Goal: Task Accomplishment & Management: Complete application form

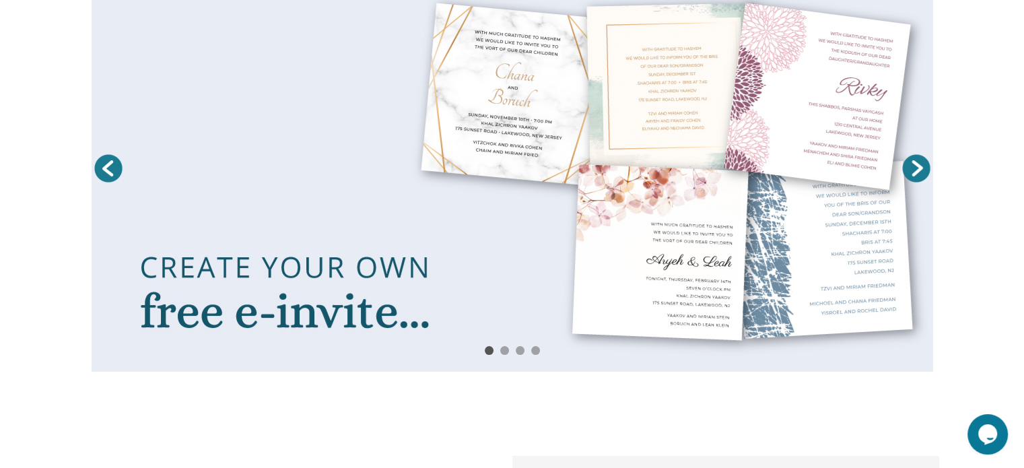
scroll to position [242, 0]
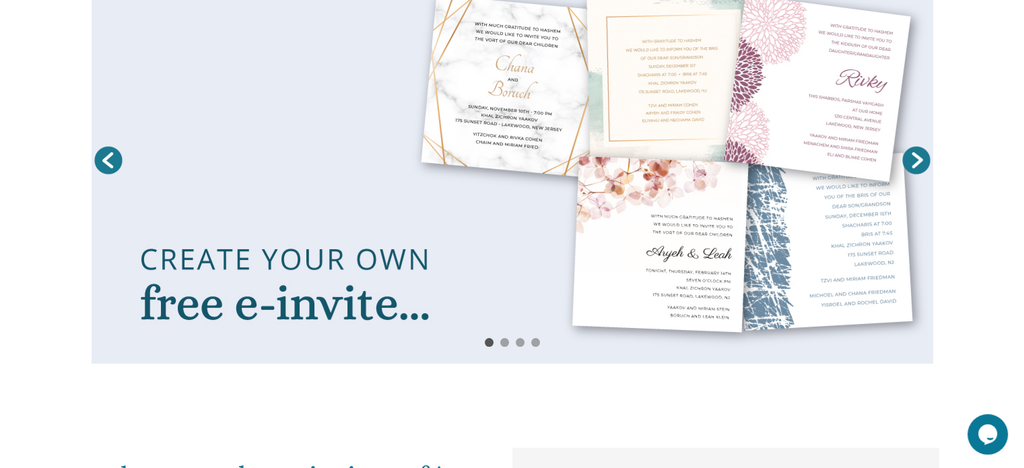
click at [505, 216] on link at bounding box center [513, 164] width 842 height 400
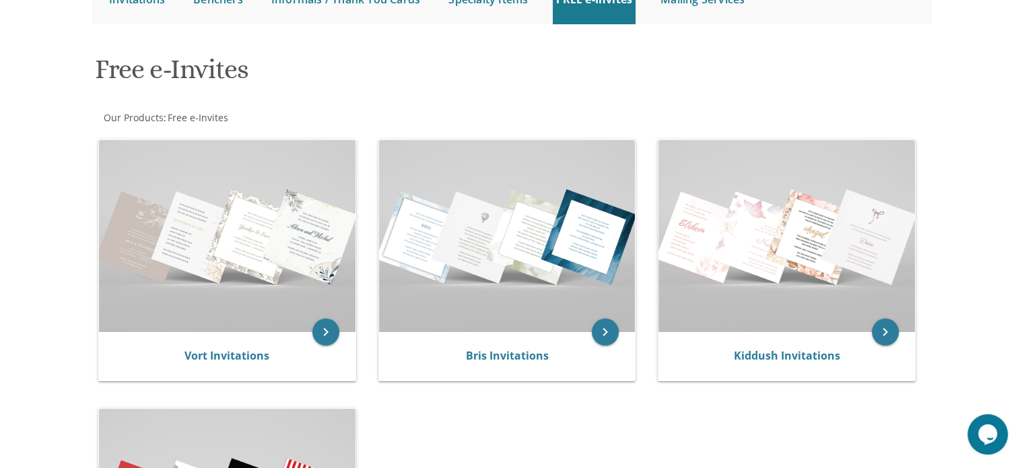
scroll to position [164, 0]
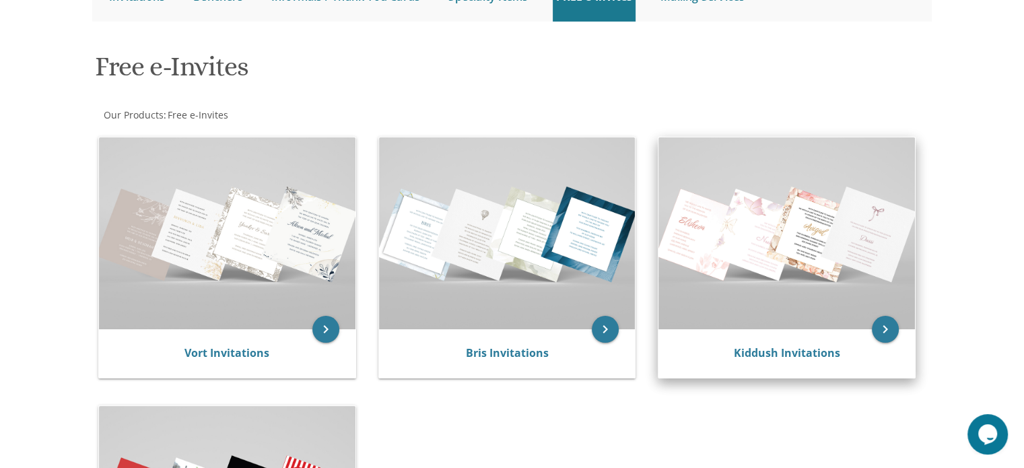
click at [827, 229] on img at bounding box center [787, 233] width 257 height 192
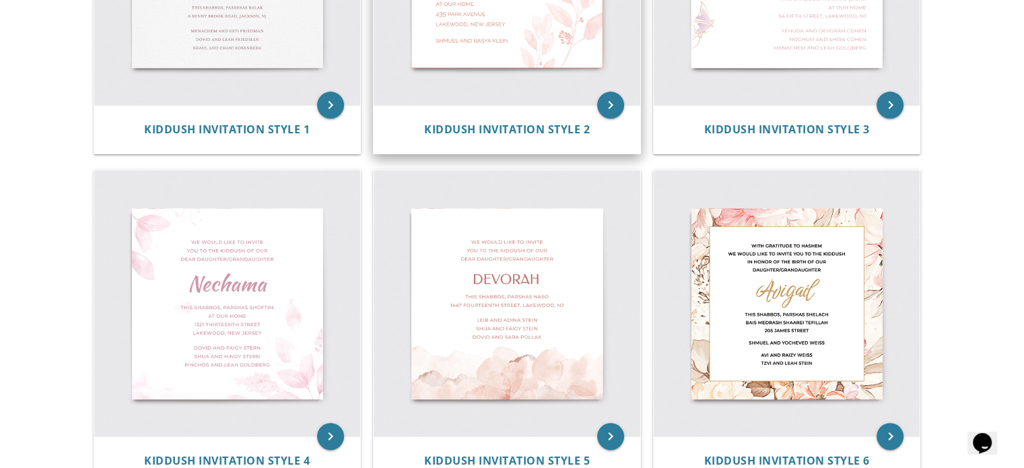
scroll to position [457, 0]
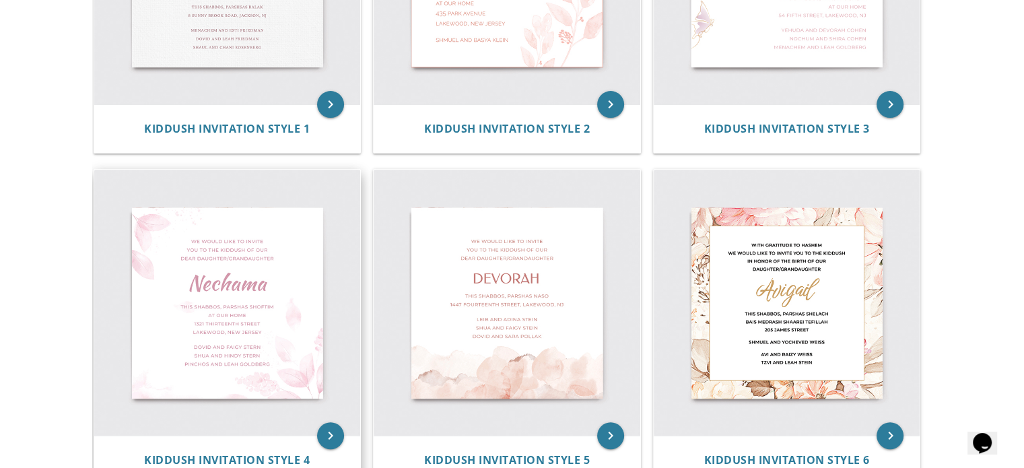
click at [290, 277] on img at bounding box center [227, 303] width 267 height 267
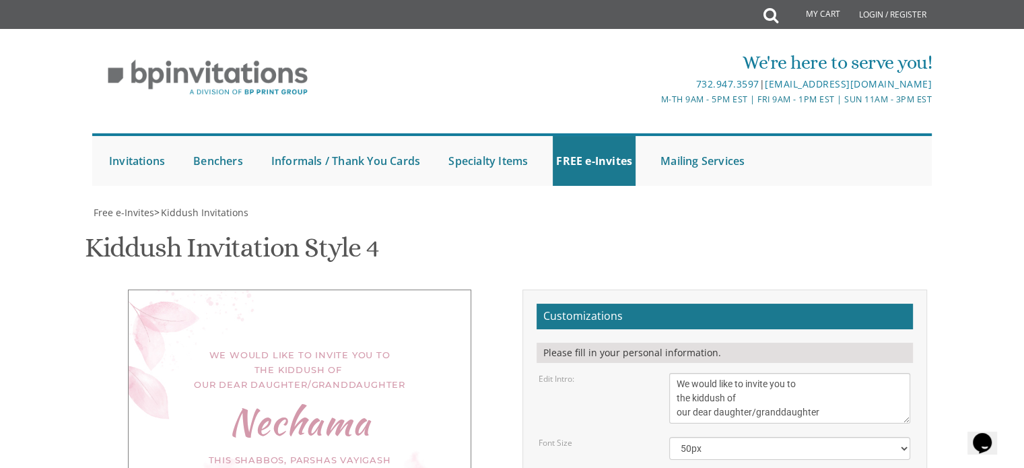
scroll to position [259, 0]
drag, startPoint x: 676, startPoint y: 122, endPoint x: 749, endPoint y: 134, distance: 73.7
click at [749, 373] on textarea "We would like to invite you to the kiddush of our dear daughter/granddaughter" at bounding box center [789, 398] width 241 height 51
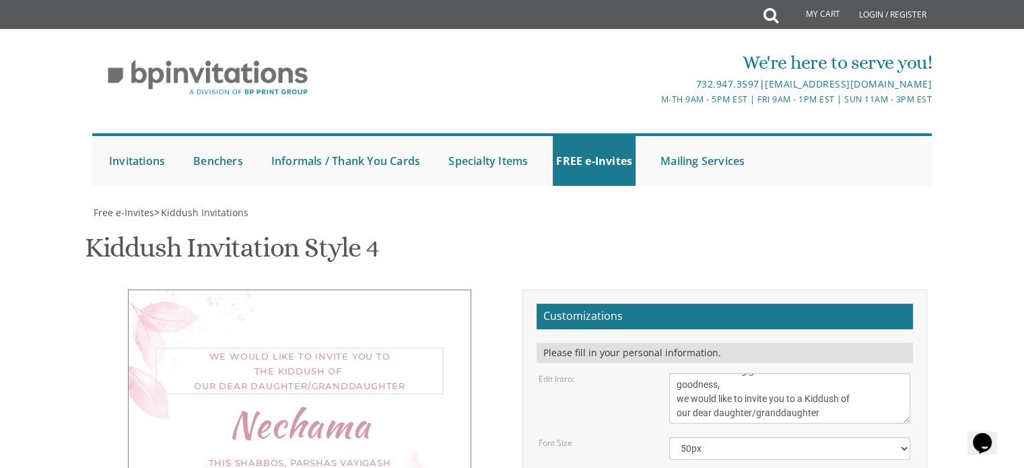
scroll to position [13, 0]
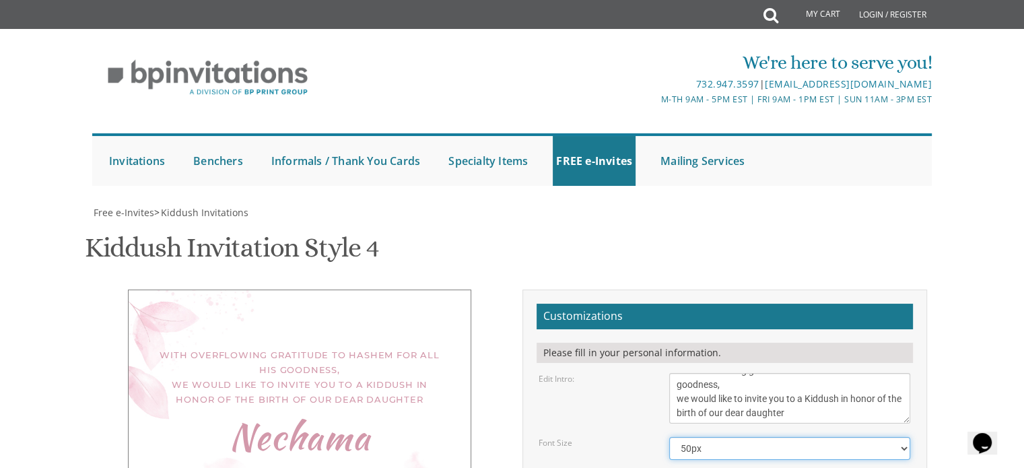
click at [729, 437] on select "40px 50px 60px 70px" at bounding box center [789, 448] width 241 height 23
click at [787, 373] on textarea "We would like to invite you to the kiddush of our dear daughter/granddaughter" at bounding box center [789, 398] width 241 height 51
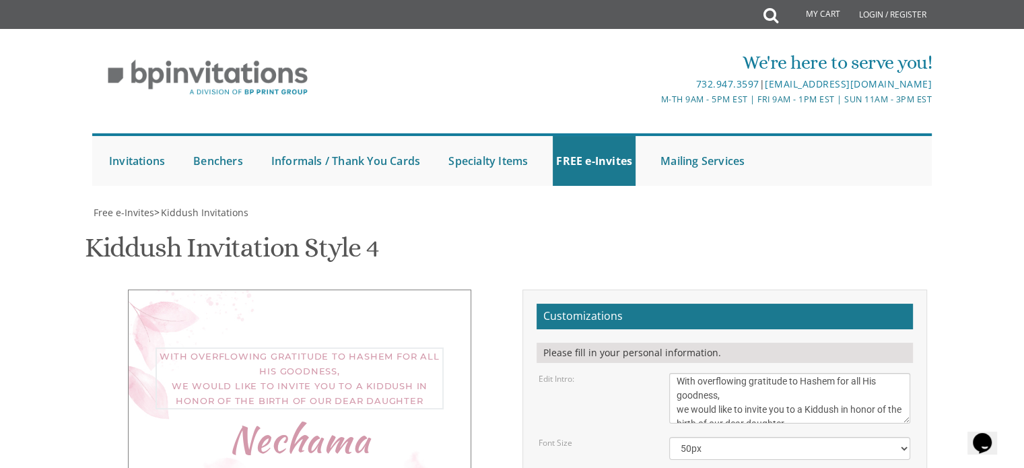
scroll to position [0, 0]
click at [841, 373] on textarea "We would like to invite you to the kiddush of our dear daughter/granddaughter" at bounding box center [789, 398] width 241 height 51
click at [844, 373] on textarea "We would like to invite you to the kiddush of our dear daughter/granddaughter" at bounding box center [789, 398] width 241 height 51
type textarea "With overflowing gratitude to Hashem for all His goodness, we would like to inv…"
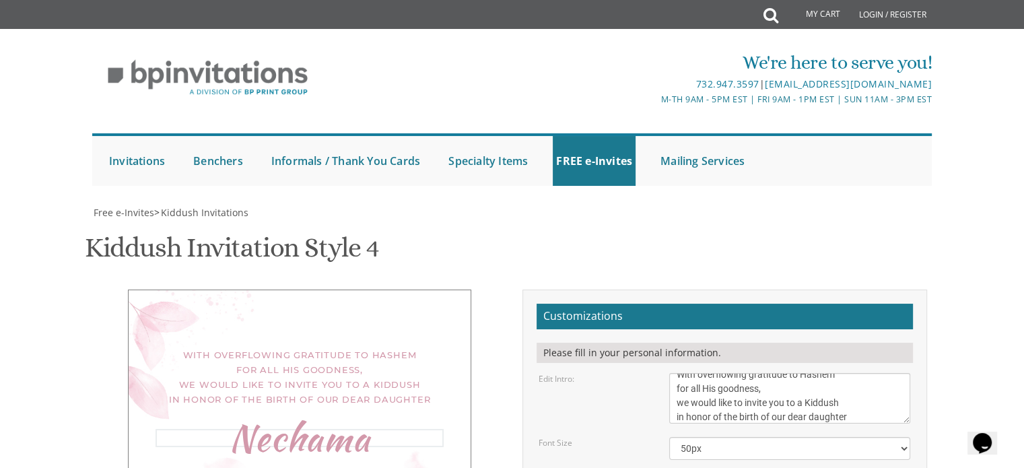
click at [792, 373] on textarea "We would like to invite you to the kiddush of our dear daughter/granddaughter" at bounding box center [789, 398] width 241 height 51
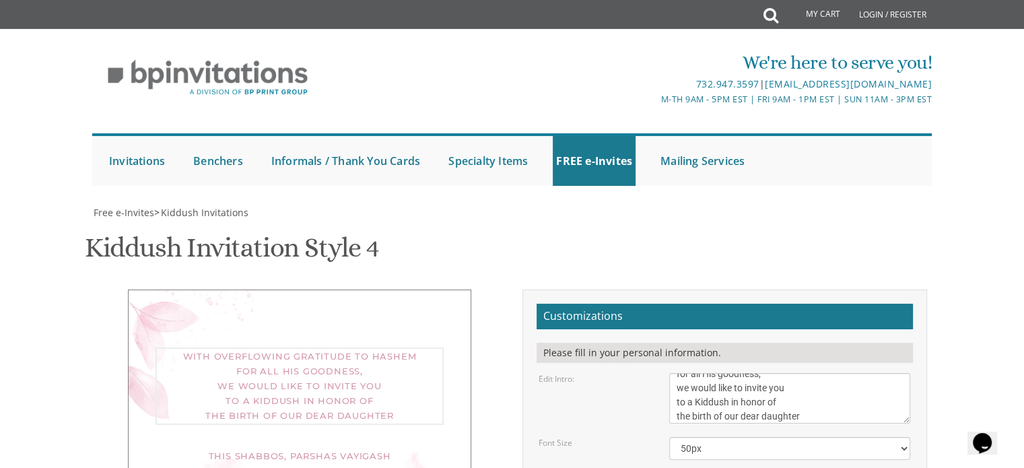
click at [769, 373] on textarea "We would like to invite you to the kiddush of our dear daughter/granddaughter" at bounding box center [789, 398] width 241 height 51
type textarea "With overflowing gratitude to Hashem for all His goodness, we would like to inv…"
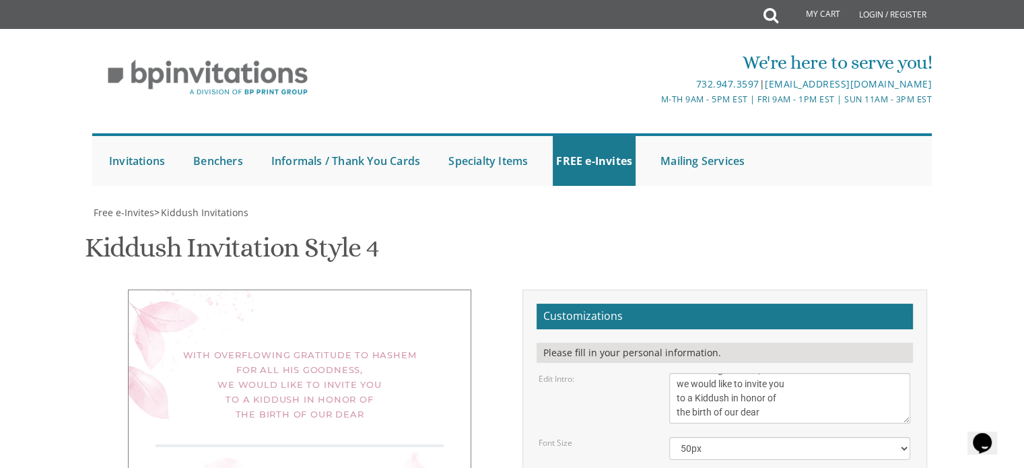
paste textarea "daughter"
type textarea "Daughter"
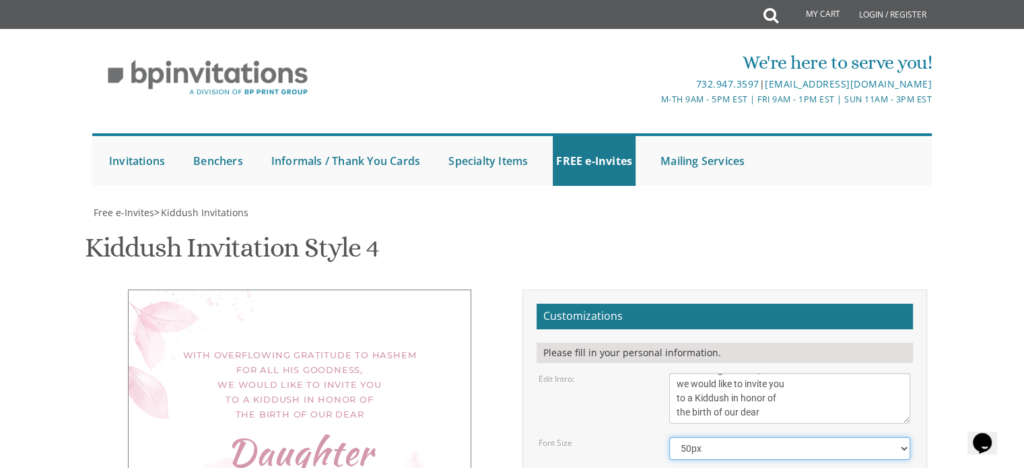
click at [781, 437] on select "40px 50px 60px 70px" at bounding box center [789, 448] width 241 height 23
select select "40px"
click at [669, 437] on select "40px 50px 60px 70px" at bounding box center [789, 448] width 241 height 23
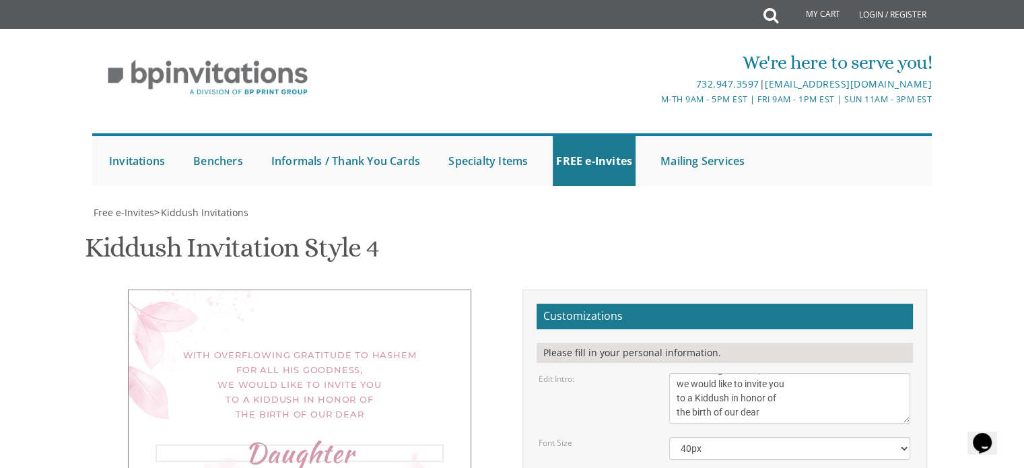
click at [798, 373] on textarea "We would like to invite you to the kiddush of our dear daughter/granddaughter" at bounding box center [789, 398] width 241 height 51
paste textarea "Daughter"
type textarea "With overflowing gratitude to Hashem for all His goodness, we would like to inv…"
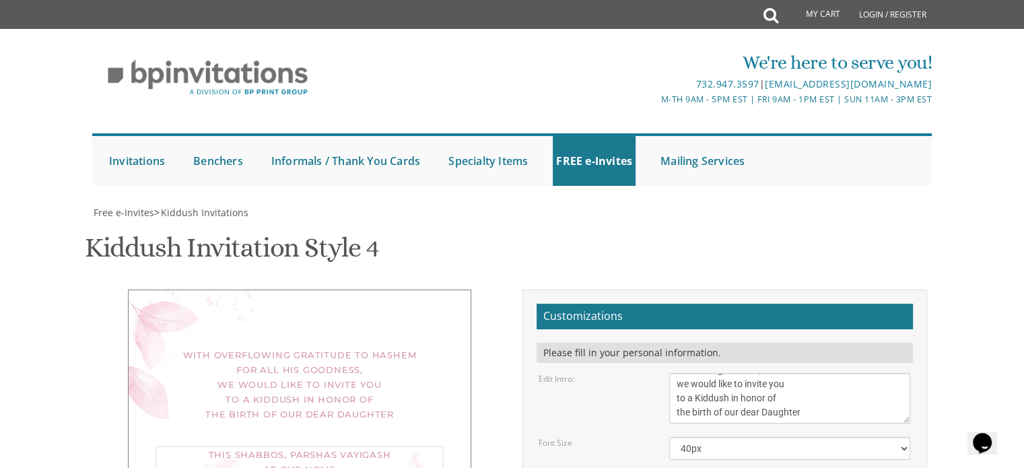
type textarea "This Shabbos, Parshas Ki [PERSON_NAME] in our home: [STREET_ADDRESS][US_STATE]"
type textarea "[PERSON_NAME] and [PERSON_NAME] [PERSON_NAME]"
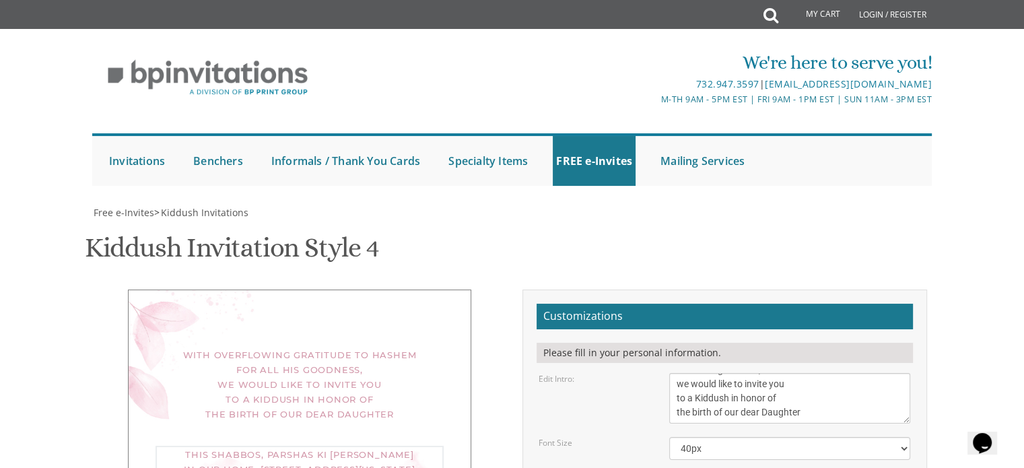
type textarea "This Shabbos, Parshas Ki [PERSON_NAME] in our home: [STREET_ADDRESS][US_STATE] …"
click at [742, 373] on textarea "We would like to invite you to the kiddush of our dear daughter/granddaughter" at bounding box center [789, 398] width 241 height 51
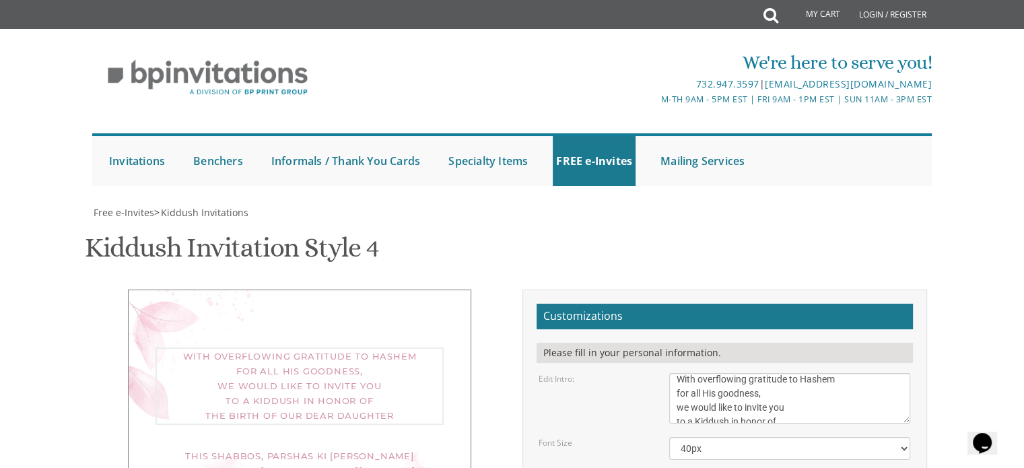
scroll to position [0, 0]
click at [785, 373] on textarea "We would like to invite you to the kiddush of our dear daughter/granddaughter" at bounding box center [789, 398] width 241 height 51
type textarea "With overflowing gratitude to Hashem for all His goodness, we would like to inv…"
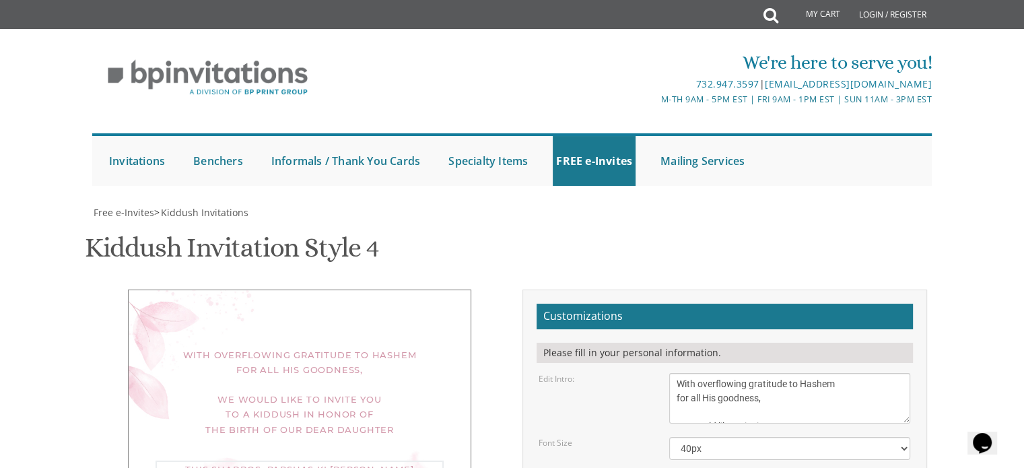
type textarea "This Shabbos, Parshas Ki [PERSON_NAME] in our home: [STREET_ADDRESS][US_STATE] …"
click at [705, 373] on textarea "We would like to invite you to the kiddush of our dear daughter/granddaughter" at bounding box center [789, 398] width 241 height 51
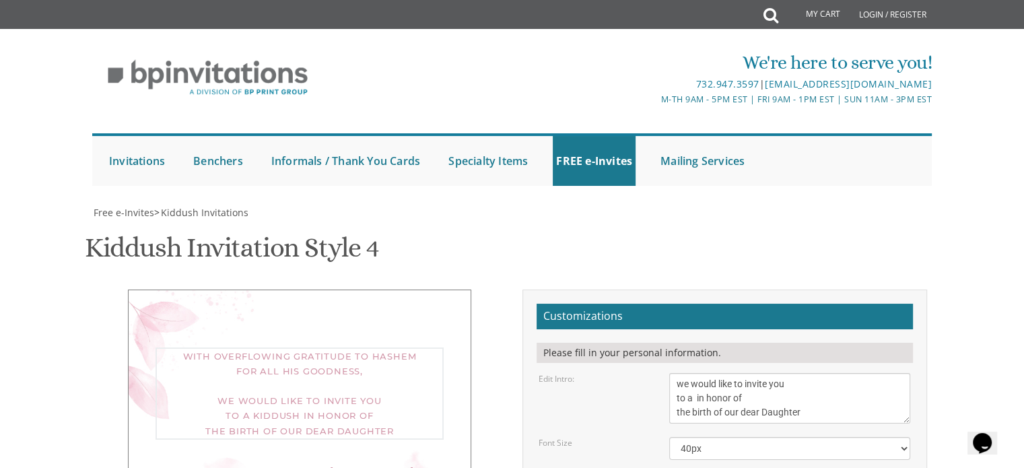
type textarea "With overflowing gratitude to Hashem for all His goodness, we would like to inv…"
paste textarea "Kiddush"
type textarea "Kiddush"
drag, startPoint x: 698, startPoint y: 174, endPoint x: 837, endPoint y: 203, distance: 141.7
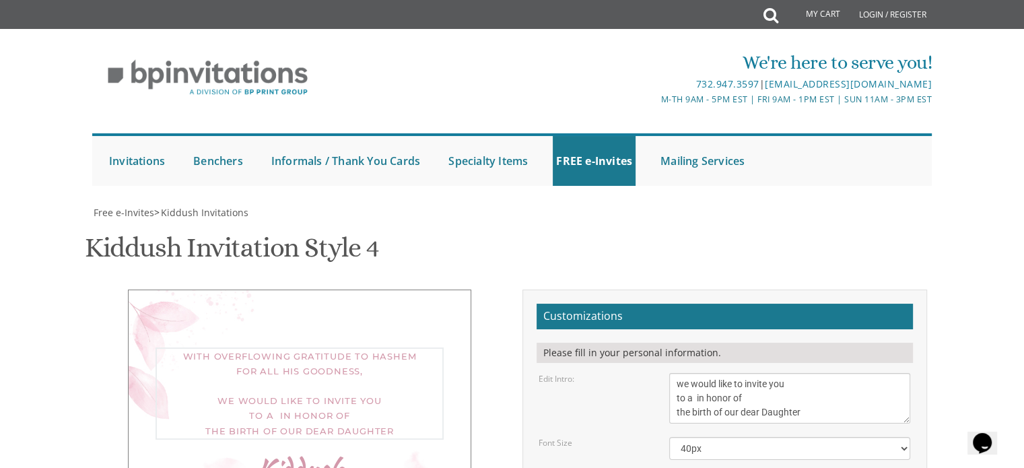
type textarea "With overflowing gratitude to Hashem for all His goodness, we would like to inv…"
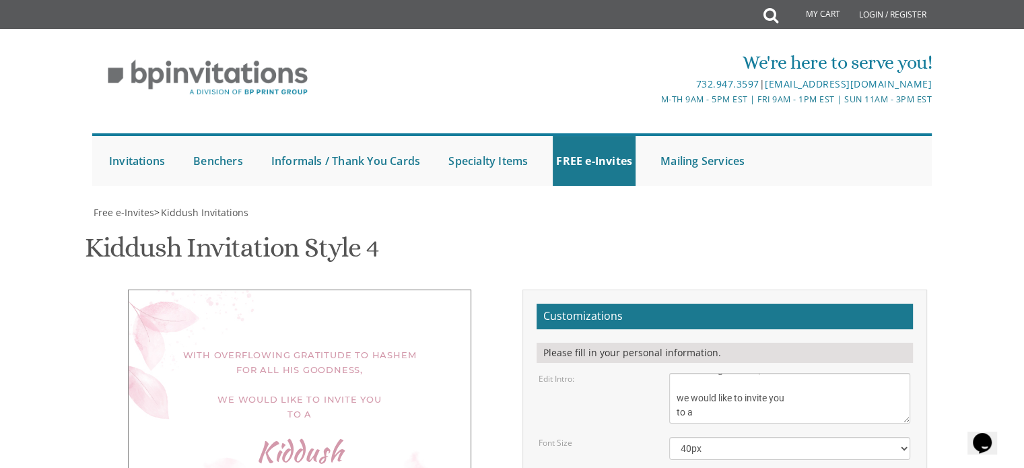
paste textarea "in honor of the birth of our dear Daughter"
type textarea "in honor of the birth of our dear Daughter This Shabbos, Parshas Ki [PERSON_NAM…"
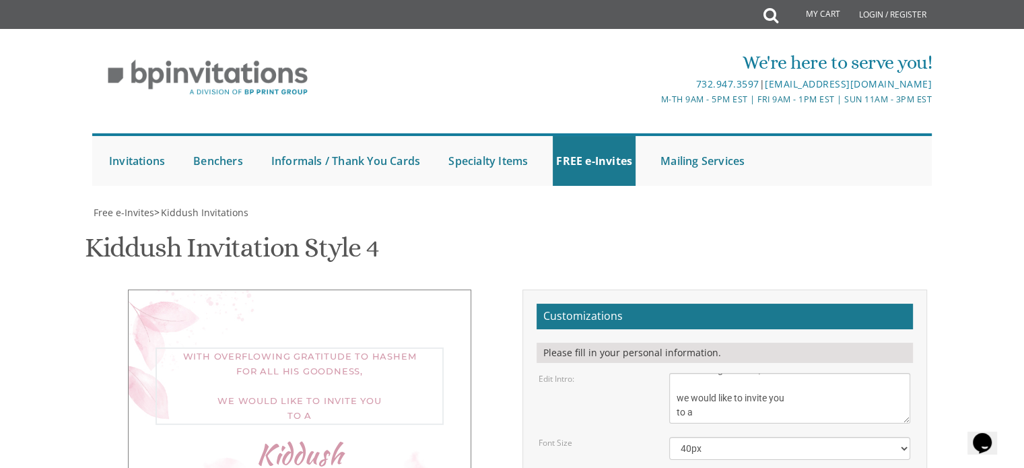
click at [807, 373] on textarea "We would like to invite you to the kiddush of our dear daughter/granddaughter" at bounding box center [789, 398] width 241 height 51
type textarea "With overflowing gratitude to Hashem for all His goodness, we would like to inv…"
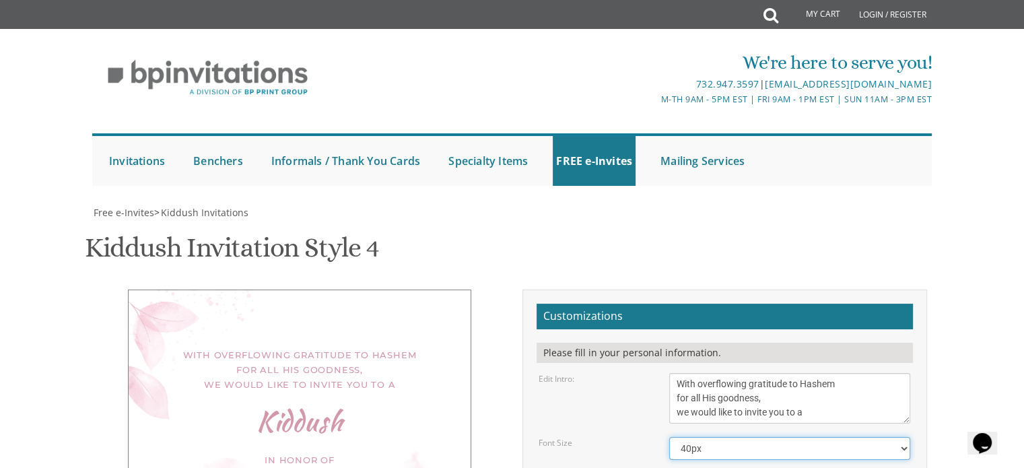
click at [784, 437] on select "40px 50px 60px 70px" at bounding box center [789, 448] width 241 height 23
select select "50px"
click at [669, 437] on select "40px 50px 60px 70px" at bounding box center [789, 448] width 241 height 23
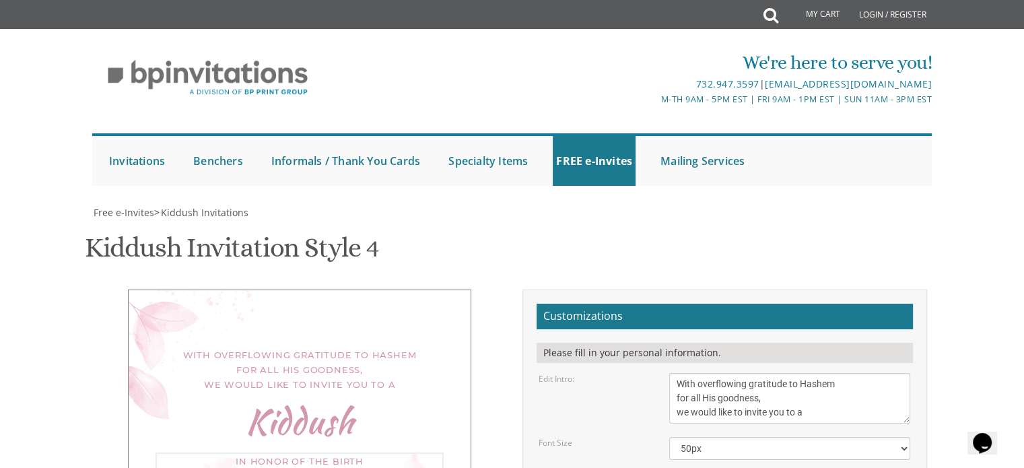
type textarea "in honor of the birth of our dear Daughter This Shabbos, Parshas Ki [PERSON_NAM…"
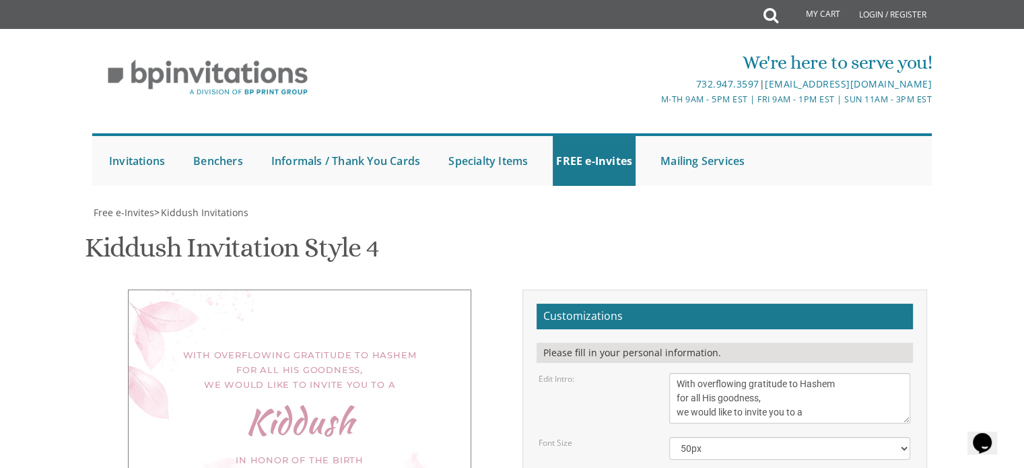
type input "[EMAIL_ADDRESS][DOMAIN_NAME]"
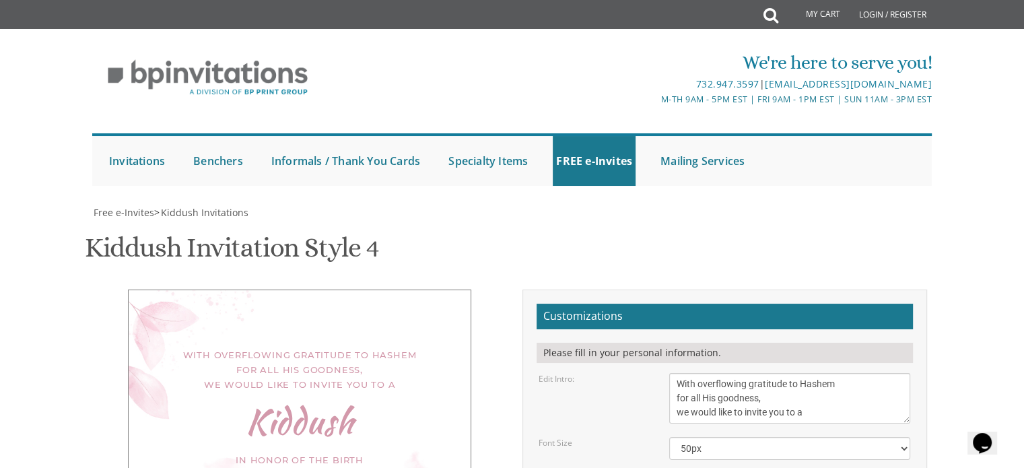
scroll to position [277, 0]
click at [701, 373] on textarea "We would like to invite you to the kiddush of our dear daughter/granddaughter" at bounding box center [789, 398] width 241 height 51
